Goal: Use online tool/utility: Utilize a website feature to perform a specific function

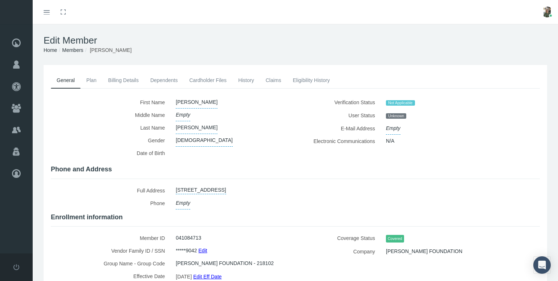
scroll to position [64, 0]
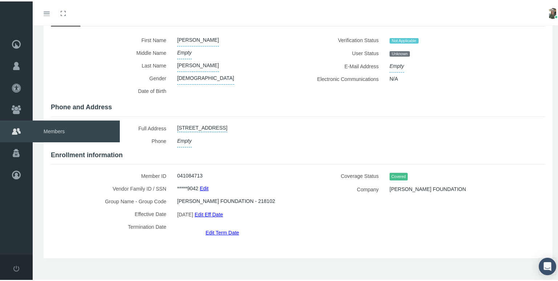
click at [50, 130] on span "Members" at bounding box center [76, 130] width 87 height 22
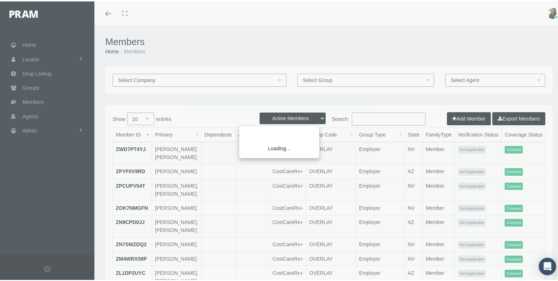
click at [361, 118] on div "Loading..." at bounding box center [279, 140] width 558 height 281
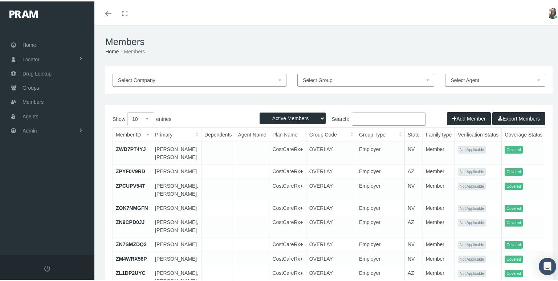
click at [361, 118] on input "Search:" at bounding box center [389, 117] width 74 height 13
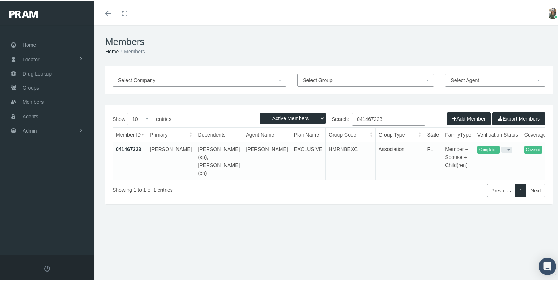
type input "041467223"
click at [124, 147] on link "041467223" at bounding box center [128, 148] width 25 height 6
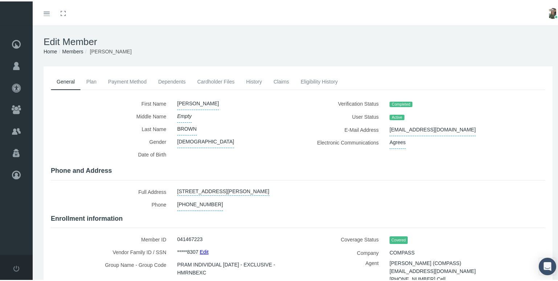
click at [90, 80] on link "Plan" at bounding box center [92, 80] width 22 height 16
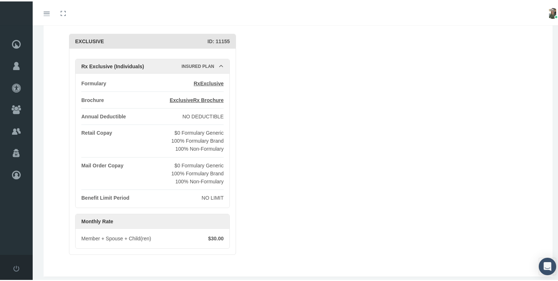
scroll to position [62, 0]
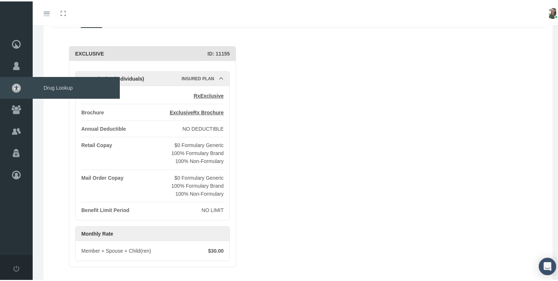
click at [58, 83] on span "Drug Lookup" at bounding box center [76, 87] width 87 height 22
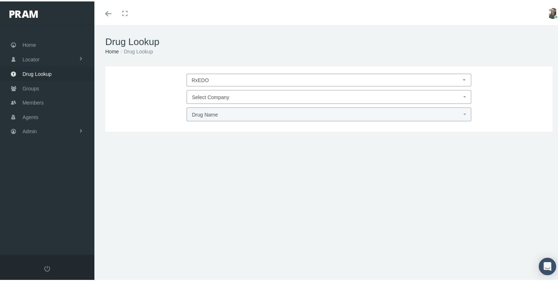
click at [229, 95] on span "Select Company" at bounding box center [327, 95] width 270 height 9
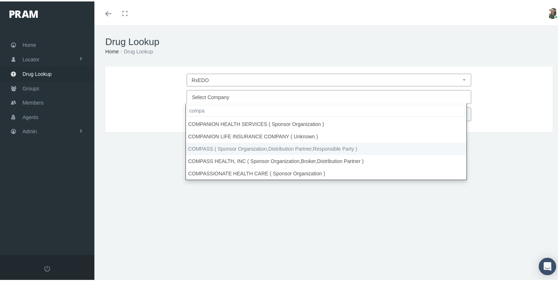
type input "compa"
select select "4759"
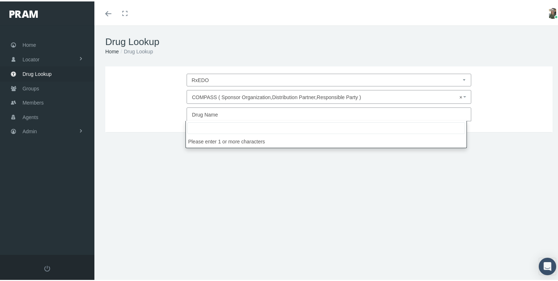
click at [227, 113] on span "Drug Name" at bounding box center [327, 113] width 270 height 9
type input "repatha"
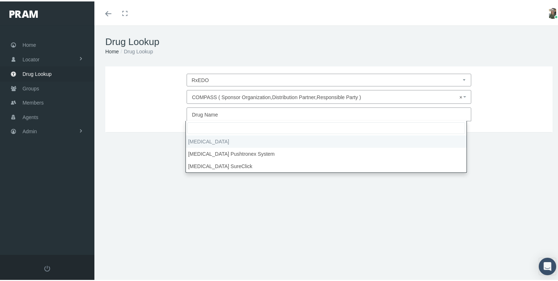
select select "Repatha"
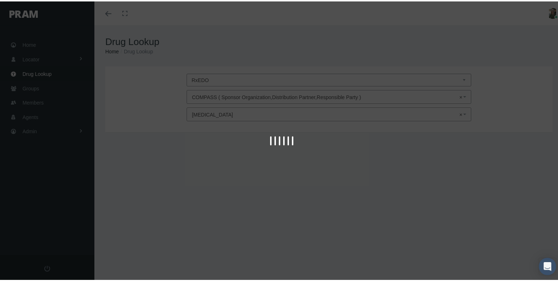
type input "30"
select select "Solution Prefilled Syringe"
select select "140 MG/ML"
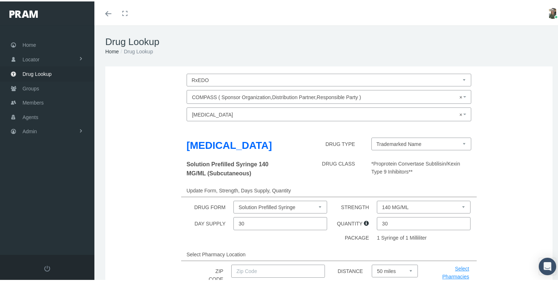
click at [435, 204] on select "140 MG/ML" at bounding box center [424, 205] width 94 height 13
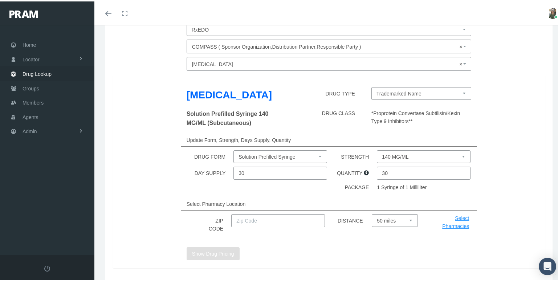
scroll to position [73, 0]
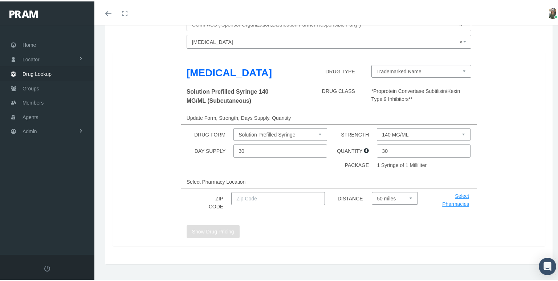
click at [268, 198] on input "text" at bounding box center [278, 197] width 94 height 13
type input "33908"
click at [221, 231] on button "Show Drug Pricing" at bounding box center [213, 230] width 53 height 13
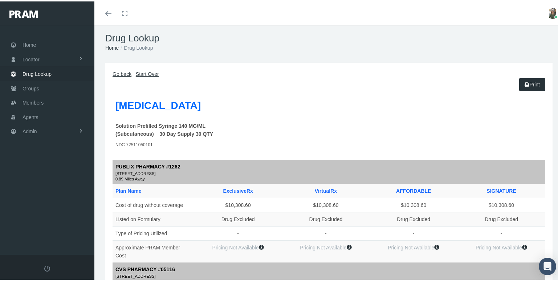
scroll to position [0, 0]
